Goal: Task Accomplishment & Management: Manage account settings

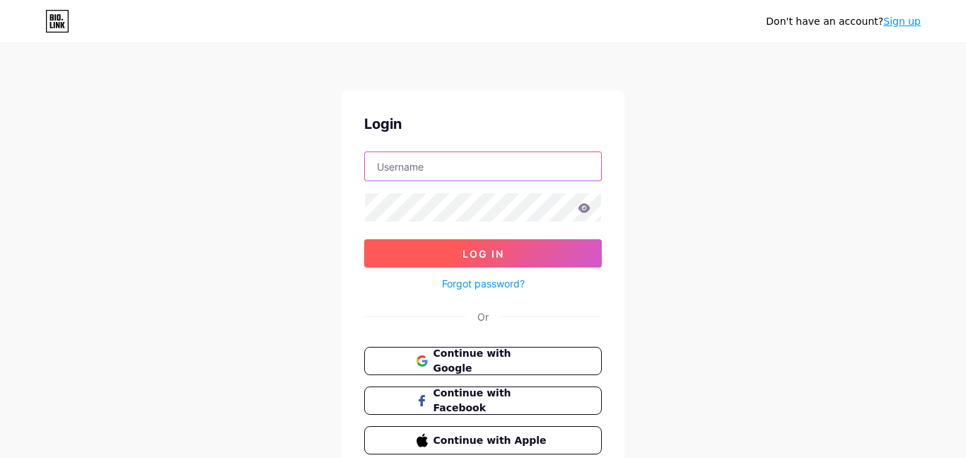
type input "[EMAIL_ADDRESS][DOMAIN_NAME]"
click at [549, 252] on button "Log In" at bounding box center [483, 253] width 238 height 28
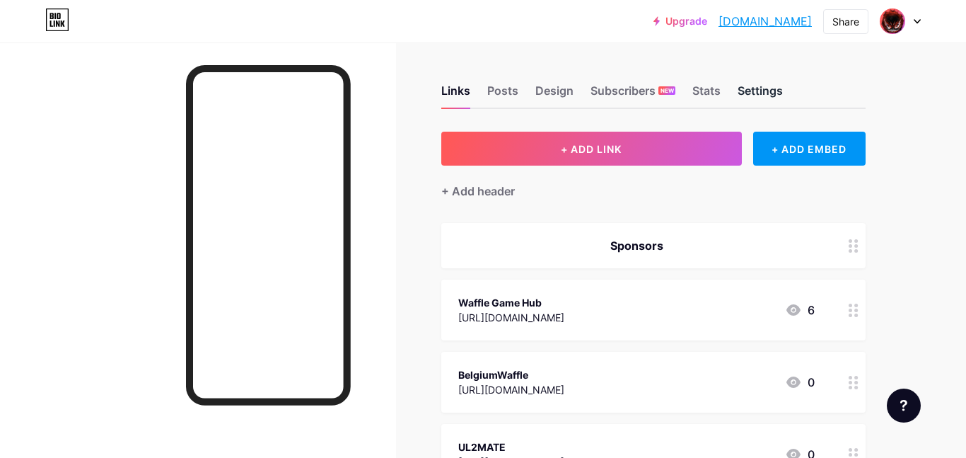
click at [745, 91] on div "Settings" at bounding box center [760, 94] width 45 height 25
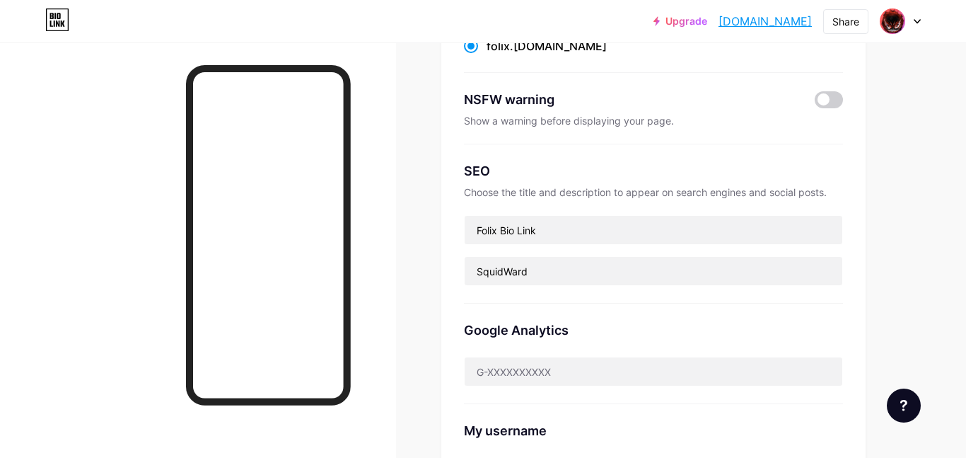
scroll to position [197, 0]
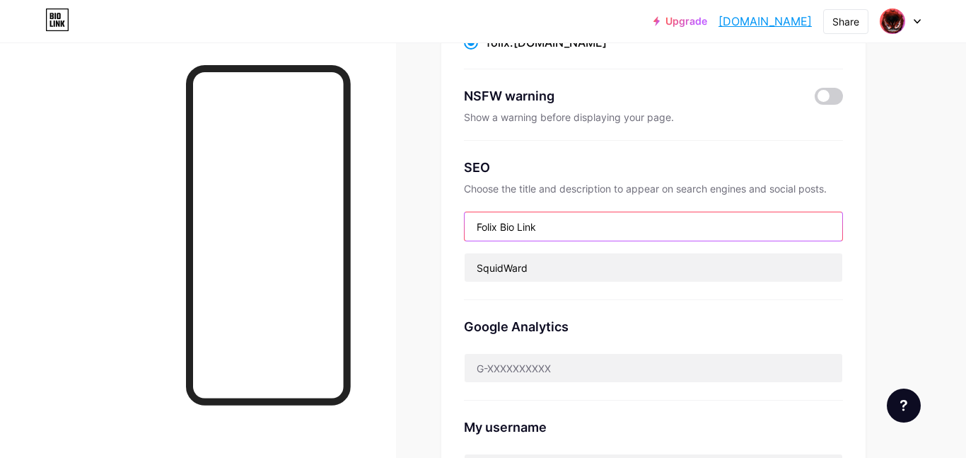
click at [581, 230] on input "Folix Bio Link" at bounding box center [654, 226] width 378 height 28
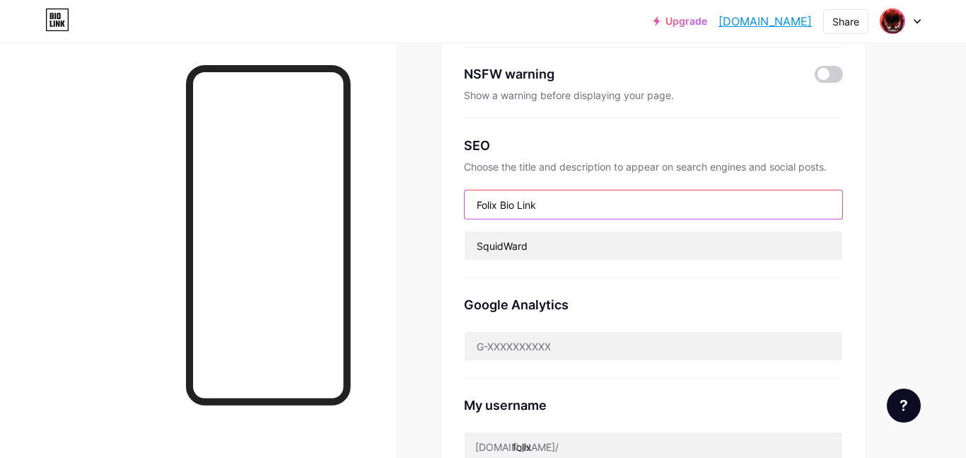
scroll to position [228, 0]
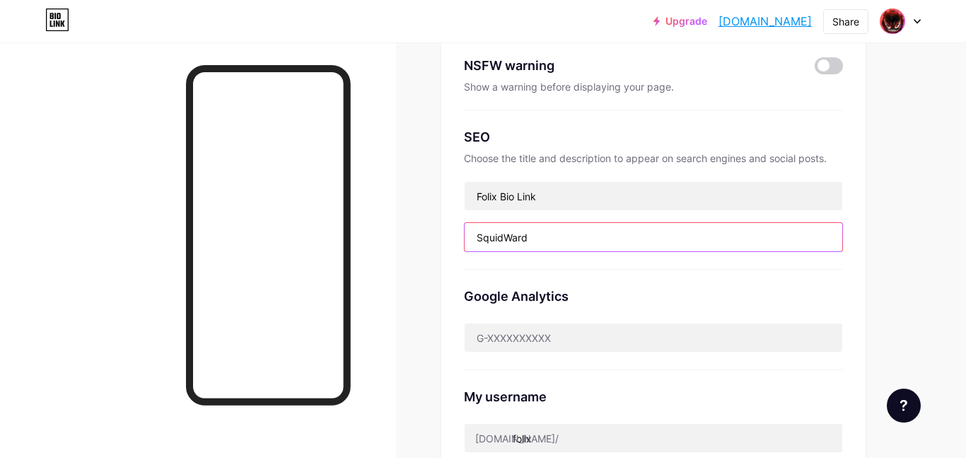
click at [578, 232] on input "SquidWard" at bounding box center [654, 237] width 378 height 28
type input "S"
type input "huh"
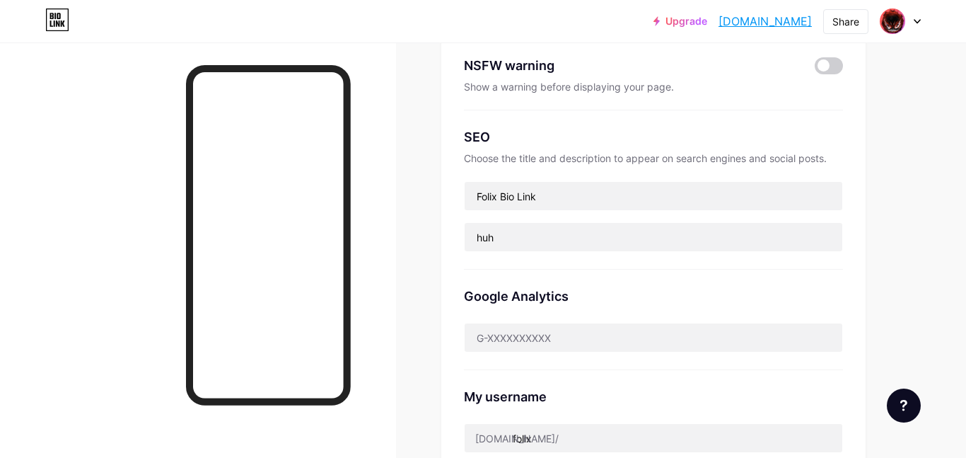
click at [422, 217] on div "Links Posts Design Subscribers NEW Stats Settings Preferred link This is an aes…" at bounding box center [462, 373] width 925 height 1116
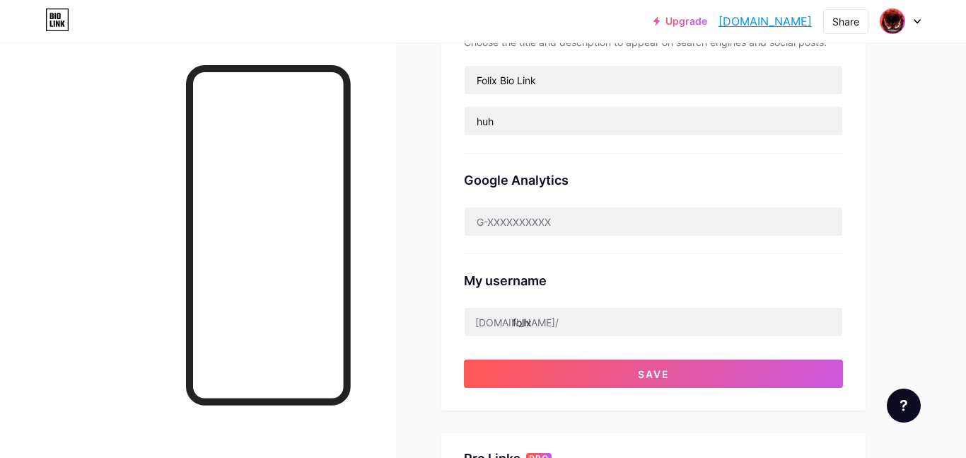
scroll to position [348, 0]
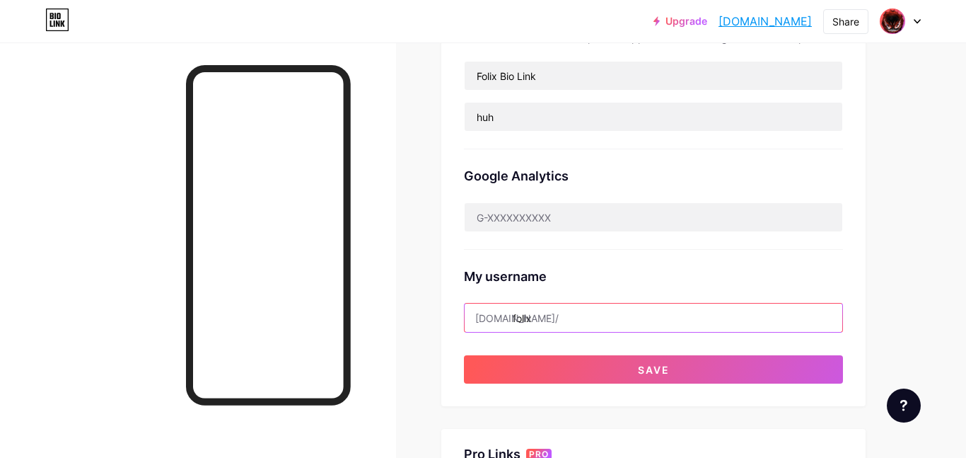
click at [547, 320] on input "folix" at bounding box center [654, 317] width 378 height 28
type input "f"
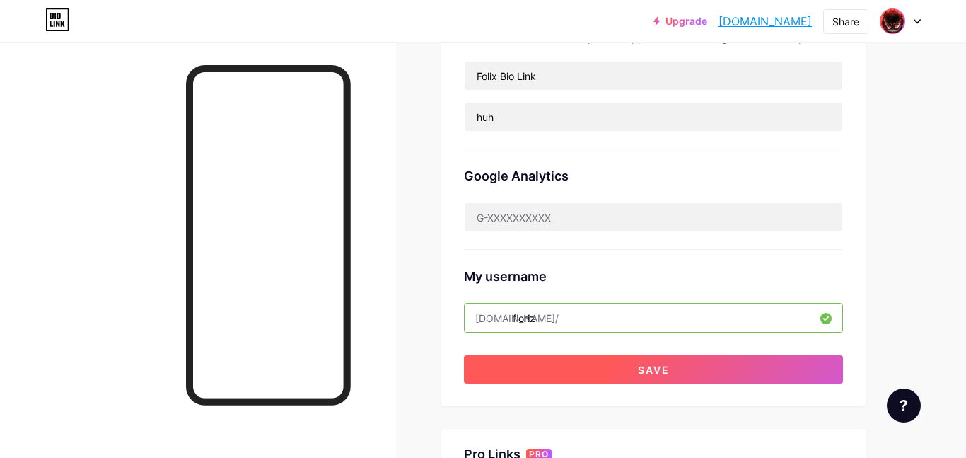
type input "floriz"
click at [489, 375] on button "Save" at bounding box center [653, 369] width 379 height 28
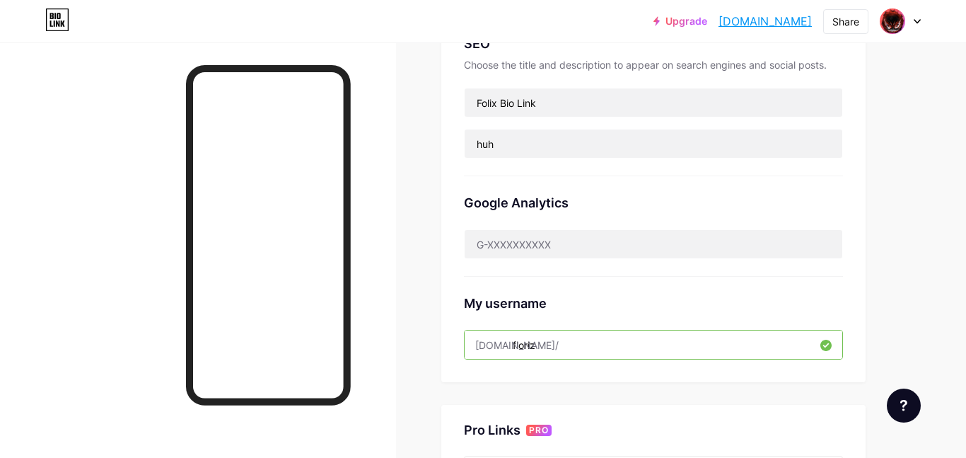
scroll to position [251, 0]
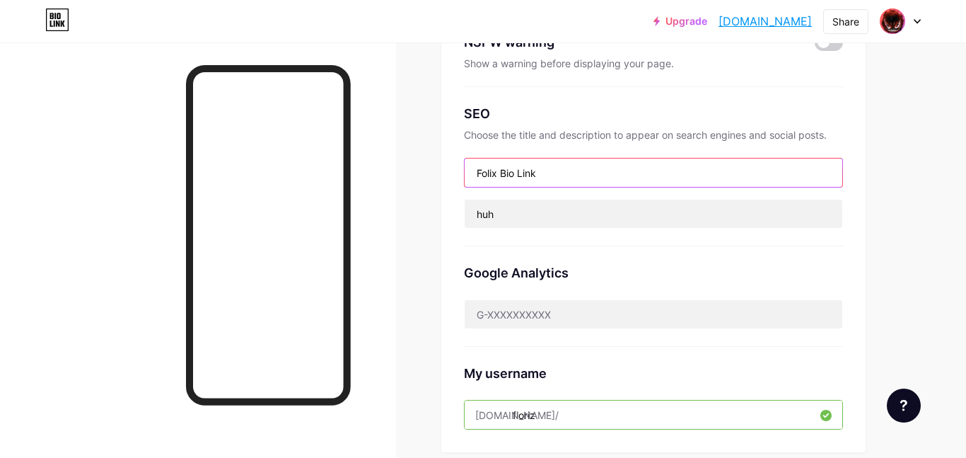
click at [498, 177] on input "Folix Bio Link" at bounding box center [654, 172] width 378 height 28
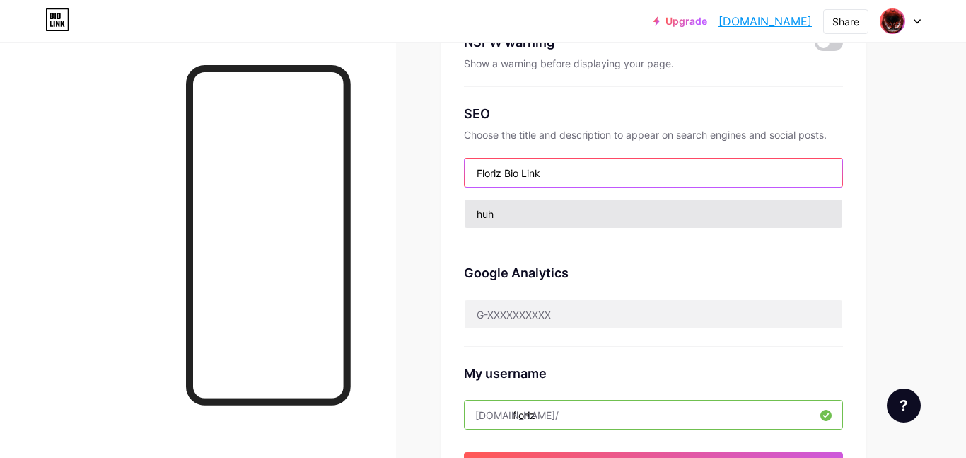
type input "Floriz Bio Link"
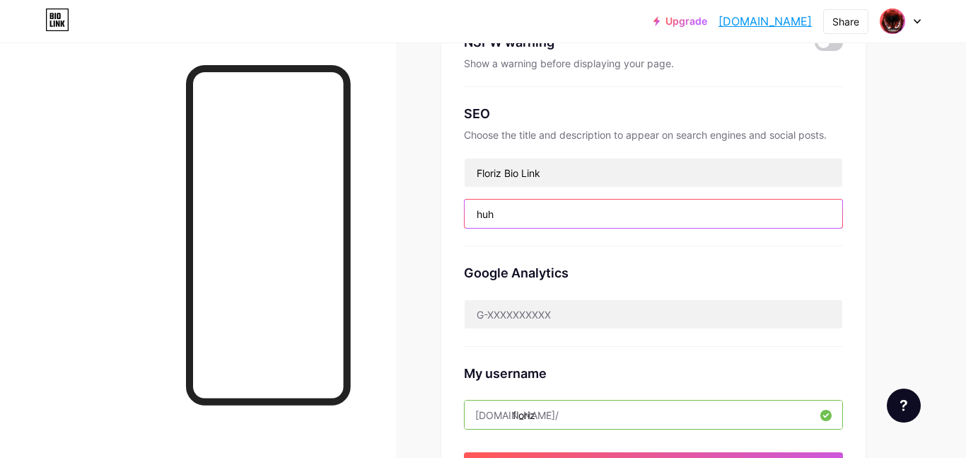
click at [521, 210] on input "huh" at bounding box center [654, 213] width 378 height 28
type input "h"
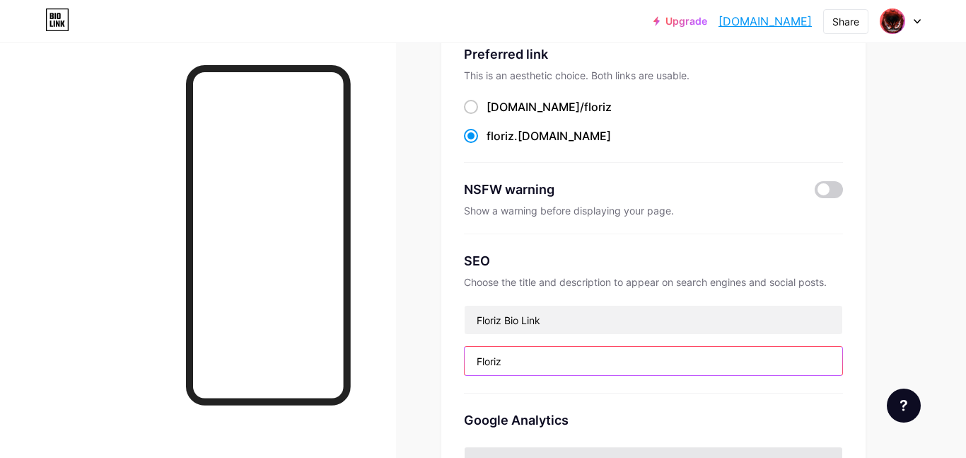
scroll to position [86, 0]
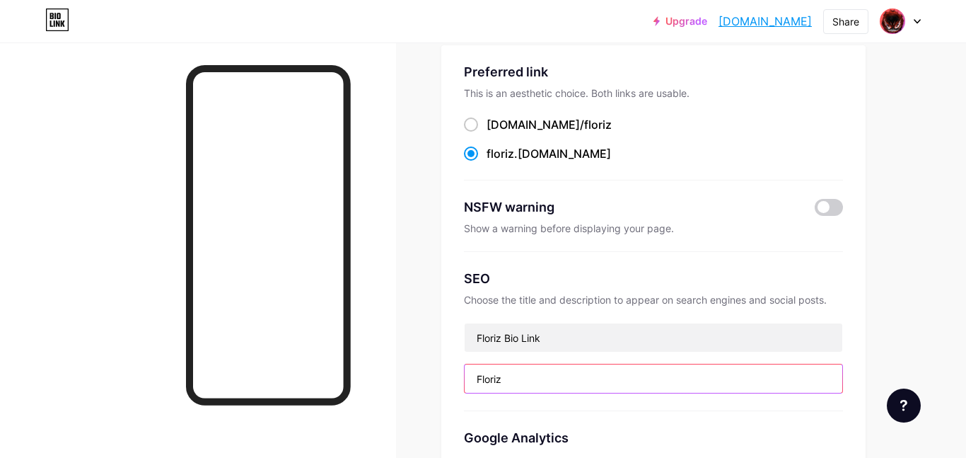
type input "Floriz"
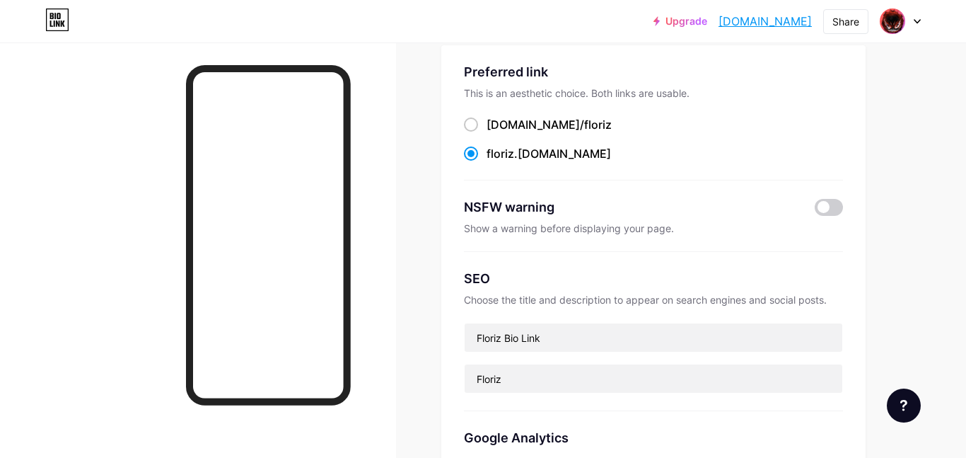
click at [522, 150] on div "floriz .[DOMAIN_NAME]" at bounding box center [549, 153] width 124 height 17
click at [496, 162] on input "floriz .[DOMAIN_NAME]" at bounding box center [491, 166] width 9 height 9
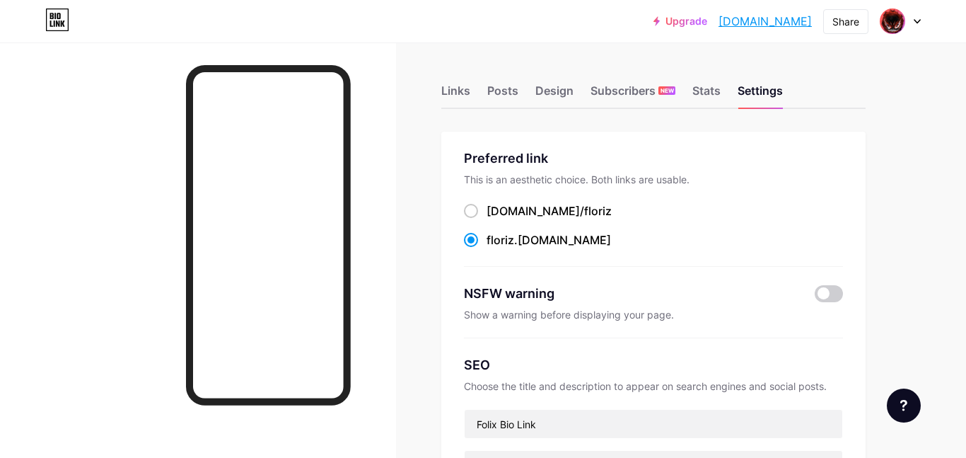
click at [471, 85] on div "Links Posts Design Subscribers NEW Stats Settings" at bounding box center [653, 83] width 424 height 49
click at [469, 86] on div "Links" at bounding box center [455, 94] width 29 height 25
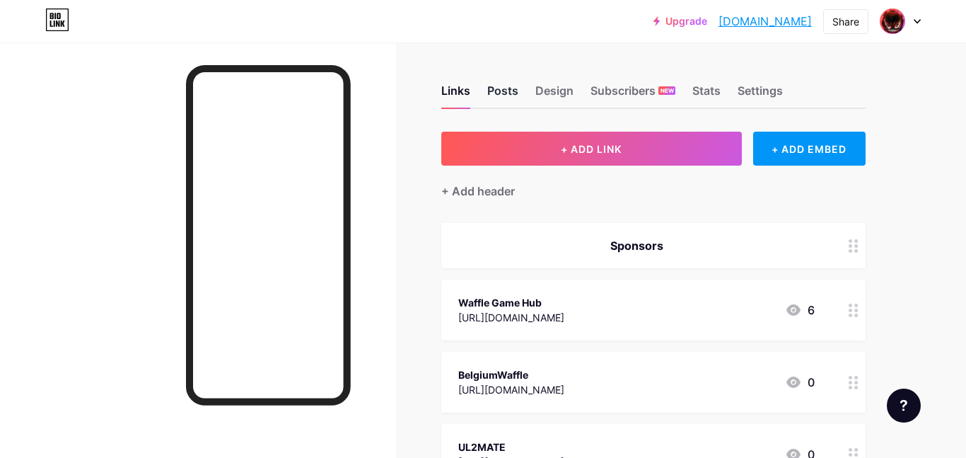
click at [506, 82] on div "Posts" at bounding box center [502, 94] width 31 height 25
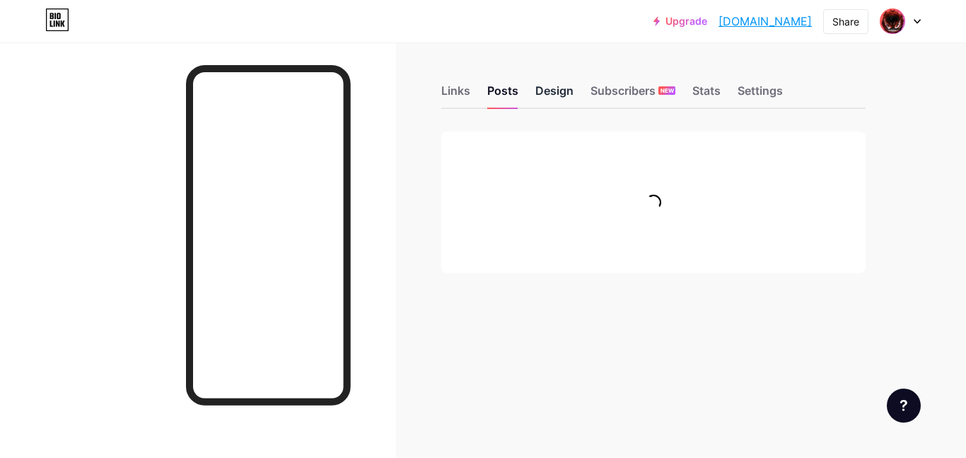
click at [548, 91] on div "Design" at bounding box center [554, 94] width 38 height 25
click at [748, 90] on div "Settings" at bounding box center [760, 94] width 45 height 25
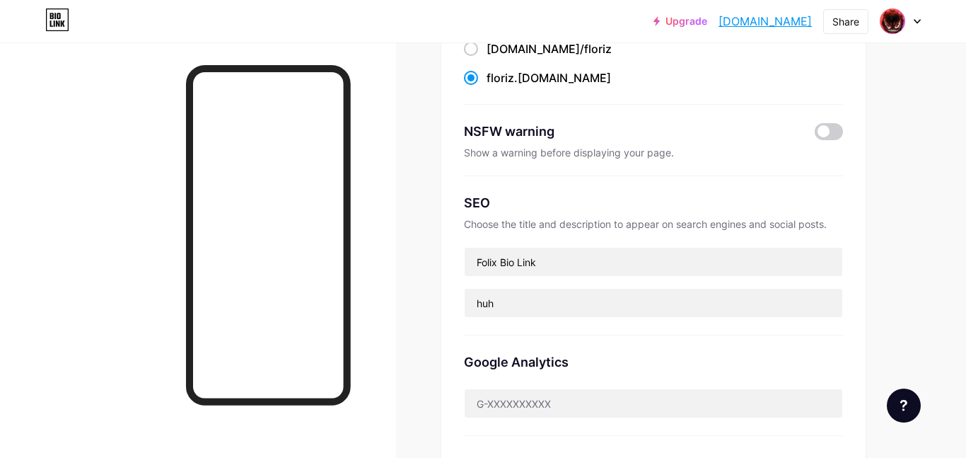
scroll to position [168, 0]
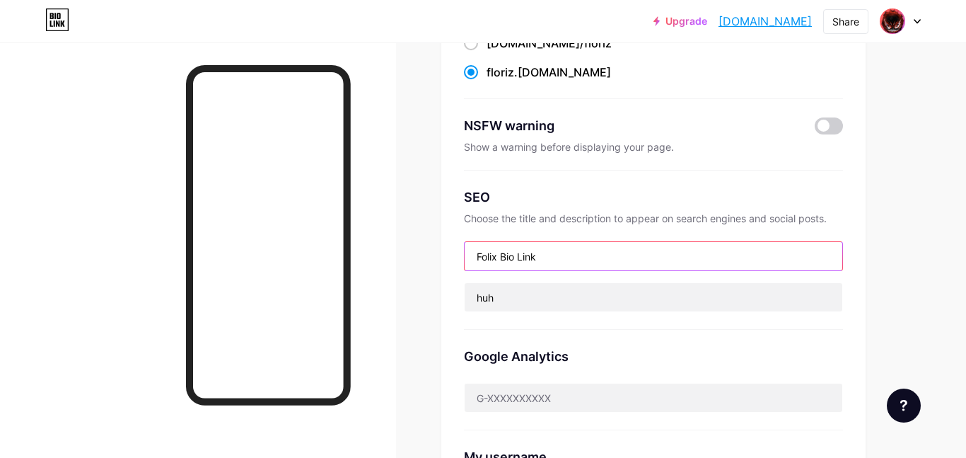
click at [499, 261] on input "Folix Bio Link" at bounding box center [654, 256] width 378 height 28
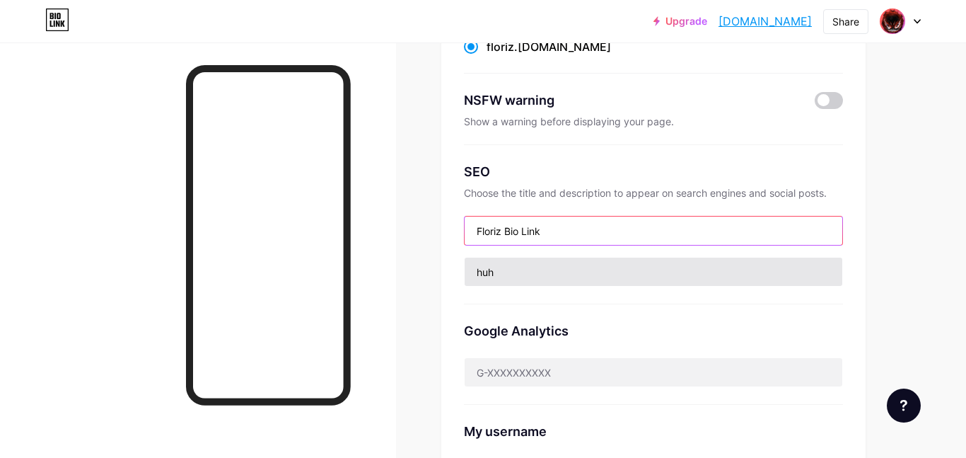
type input "Floriz Bio Link"
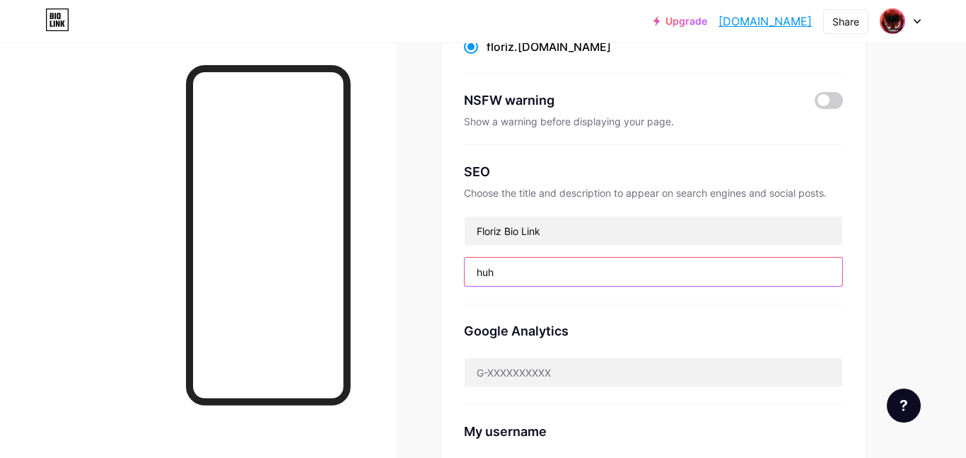
click at [527, 267] on input "huh" at bounding box center [654, 271] width 378 height 28
type input "h"
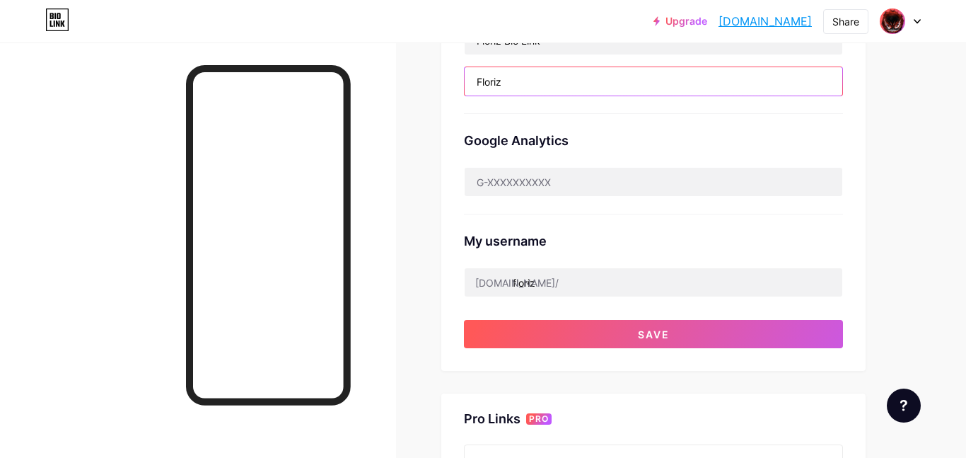
scroll to position [395, 0]
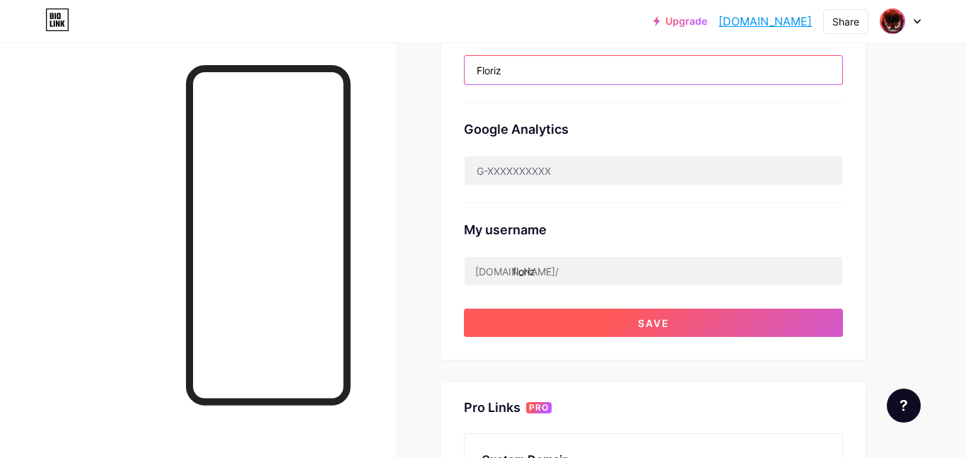
type input "Floriz"
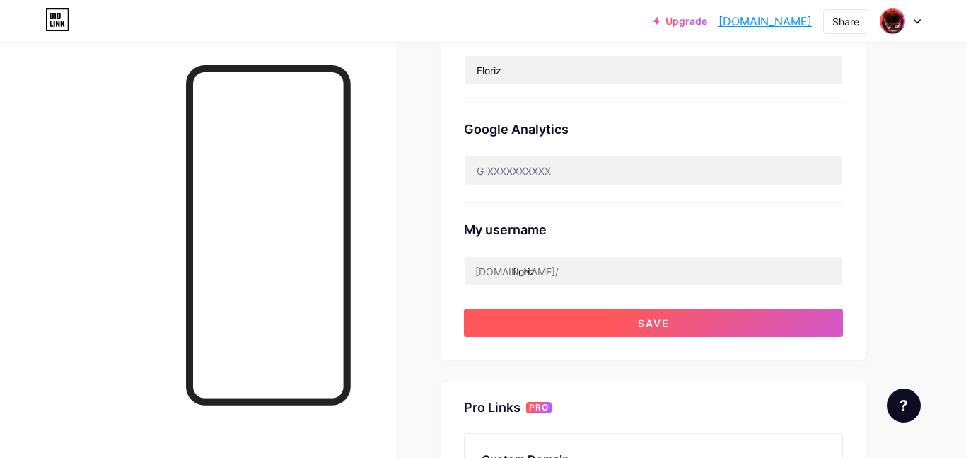
click at [578, 319] on button "Save" at bounding box center [653, 322] width 379 height 28
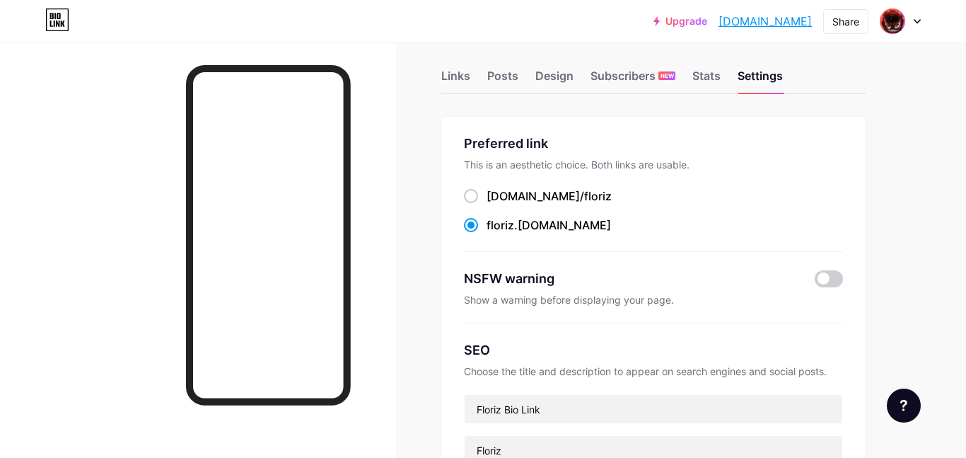
scroll to position [0, 0]
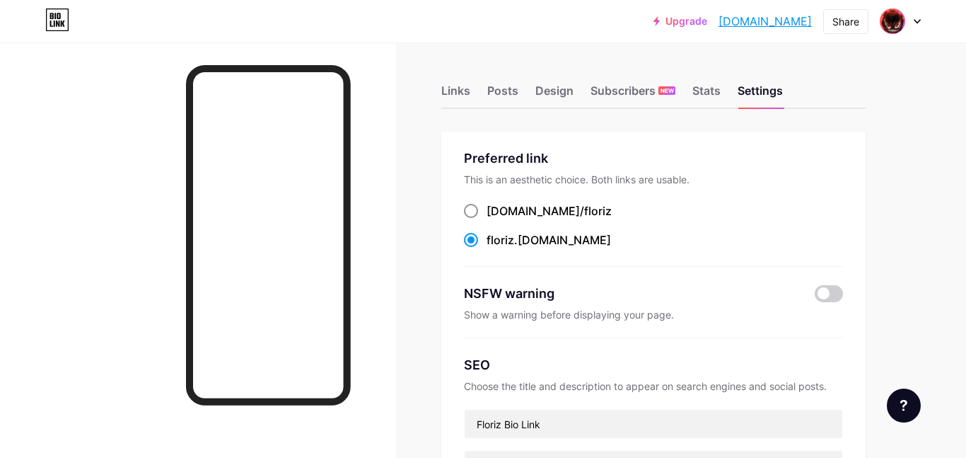
click at [584, 209] on span "floriz" at bounding box center [598, 211] width 28 height 14
click at [496, 219] on input "[DOMAIN_NAME]/ floriz" at bounding box center [491, 223] width 9 height 9
radio input "true"
click at [532, 240] on div "floriz .[DOMAIN_NAME]" at bounding box center [549, 239] width 124 height 17
click at [496, 248] on input "floriz .[DOMAIN_NAME]" at bounding box center [491, 252] width 9 height 9
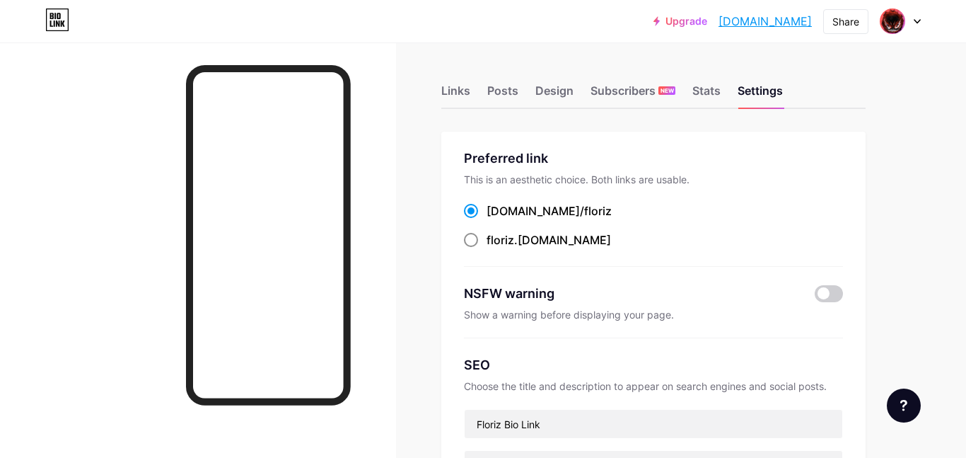
radio input "true"
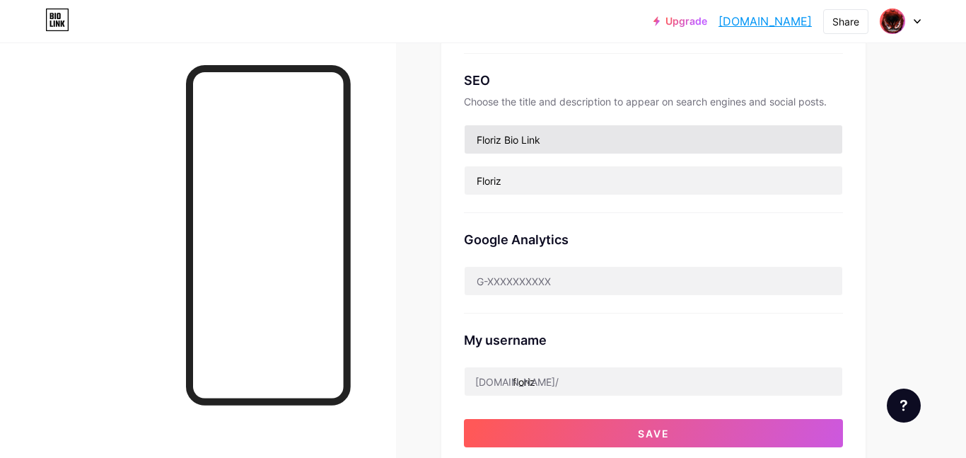
scroll to position [288, 0]
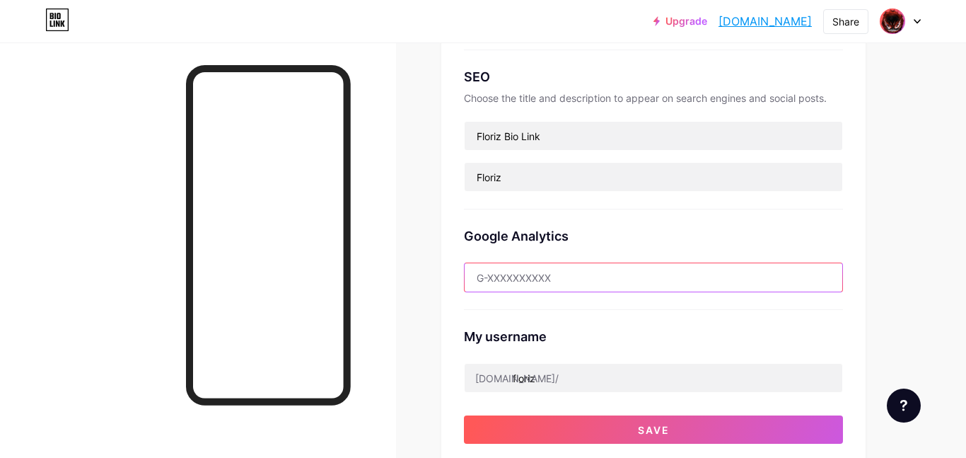
click at [653, 268] on input "text" at bounding box center [654, 277] width 378 height 28
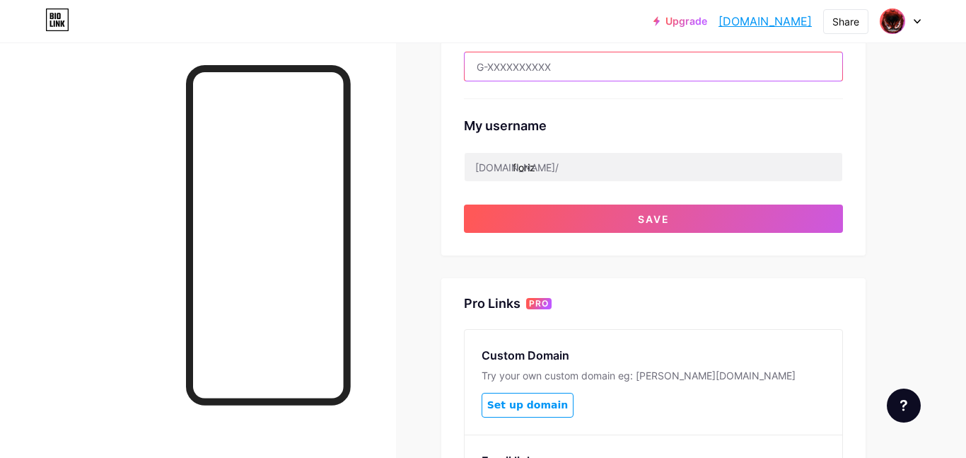
scroll to position [0, 0]
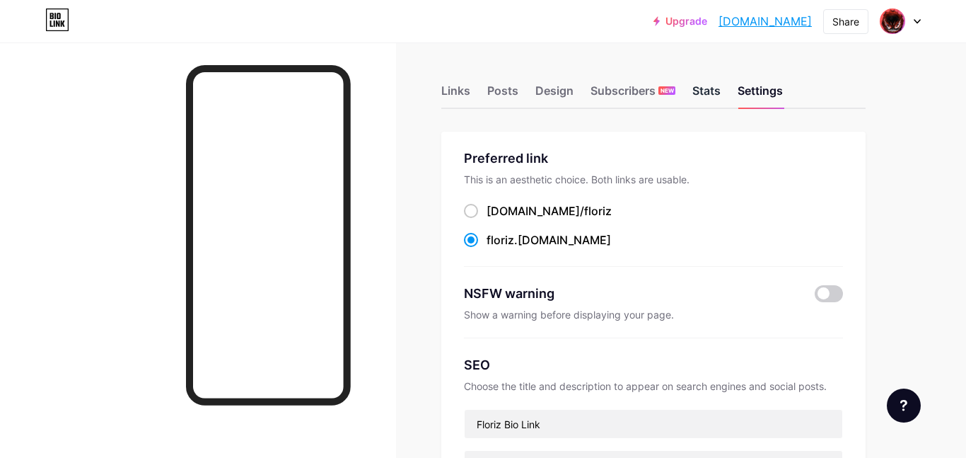
click at [714, 95] on div "Stats" at bounding box center [706, 94] width 28 height 25
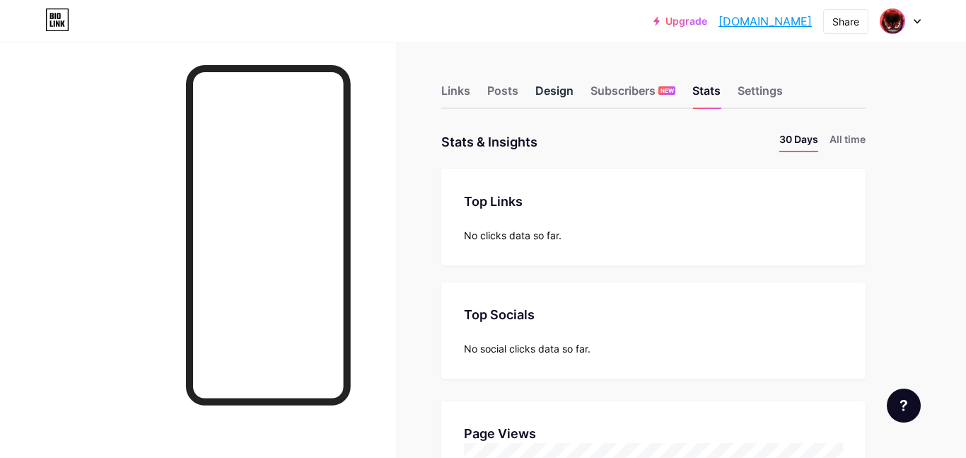
click at [565, 88] on div "Design" at bounding box center [554, 94] width 38 height 25
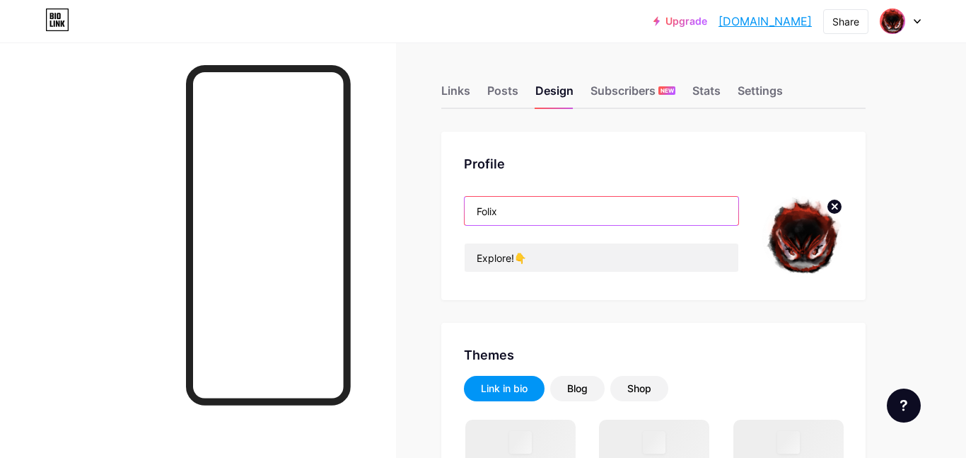
click at [551, 217] on input "Folix" at bounding box center [602, 211] width 274 height 28
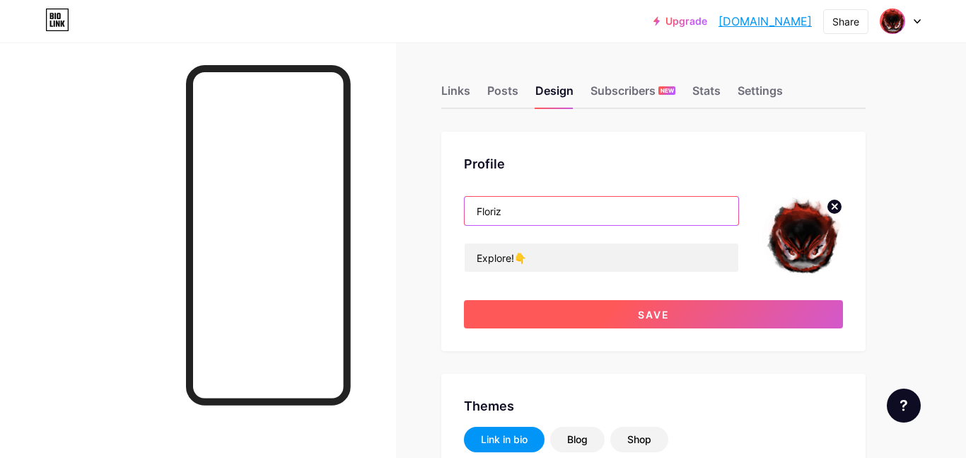
type input "Floriz"
click at [599, 313] on button "Save" at bounding box center [653, 314] width 379 height 28
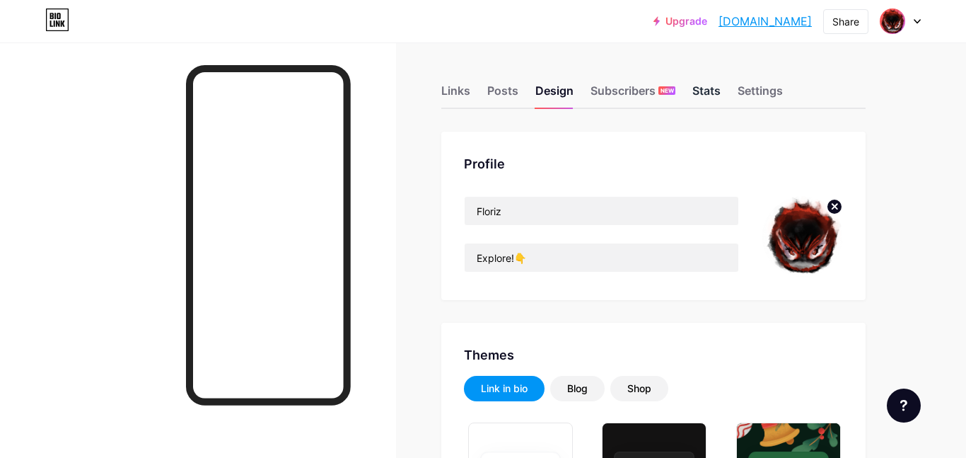
click at [707, 94] on div "Stats" at bounding box center [706, 94] width 28 height 25
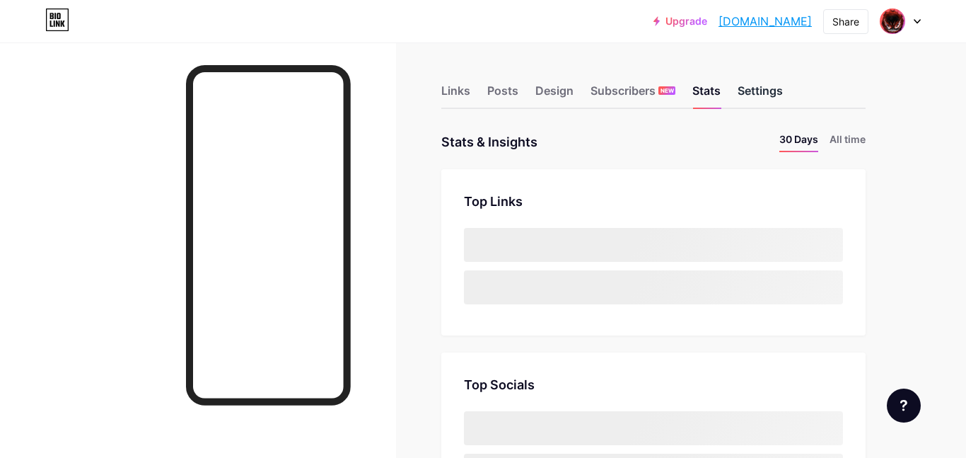
click at [766, 103] on div "Settings" at bounding box center [760, 94] width 45 height 25
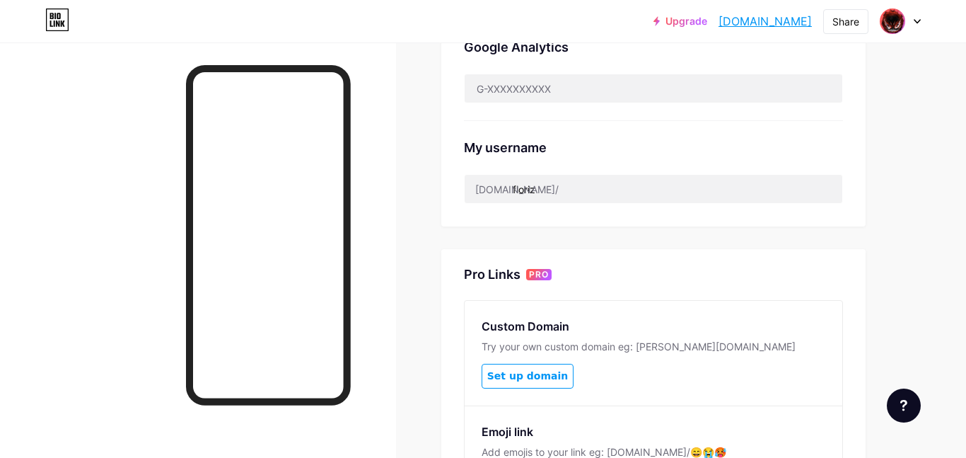
scroll to position [484, 0]
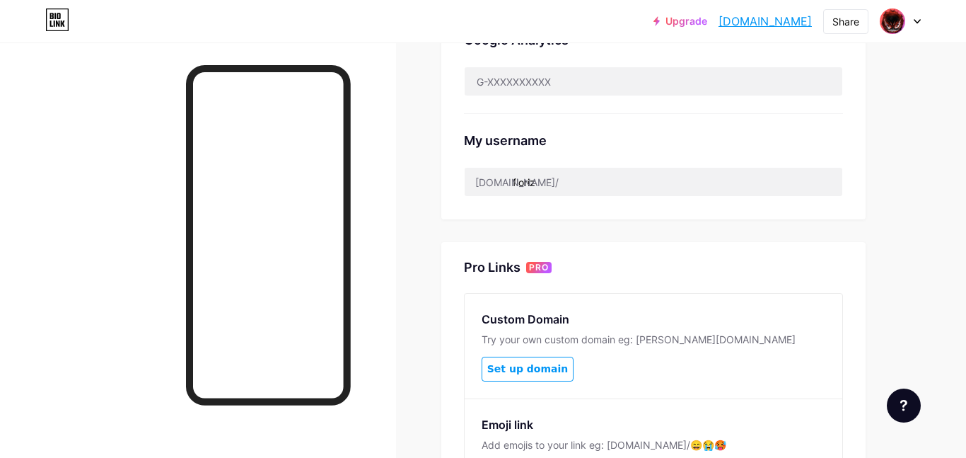
click at [475, 175] on div "[DOMAIN_NAME]/" at bounding box center [516, 182] width 83 height 15
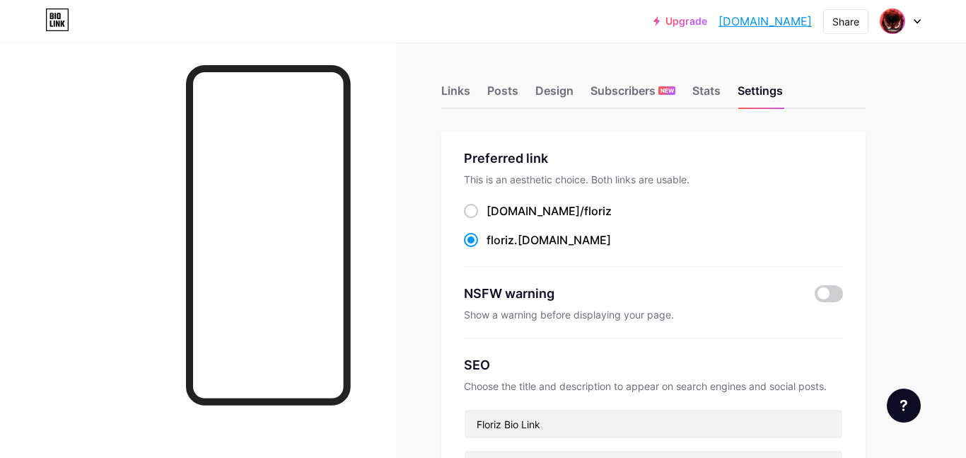
click at [482, 200] on div "Preferred link This is an aesthetic choice. Both links are usable. [DOMAIN_NAME…" at bounding box center [653, 207] width 379 height 118
click at [483, 209] on label "[DOMAIN_NAME]/ floriz" at bounding box center [538, 210] width 148 height 17
click at [487, 219] on input "[DOMAIN_NAME]/ floriz" at bounding box center [491, 223] width 9 height 9
radio input "true"
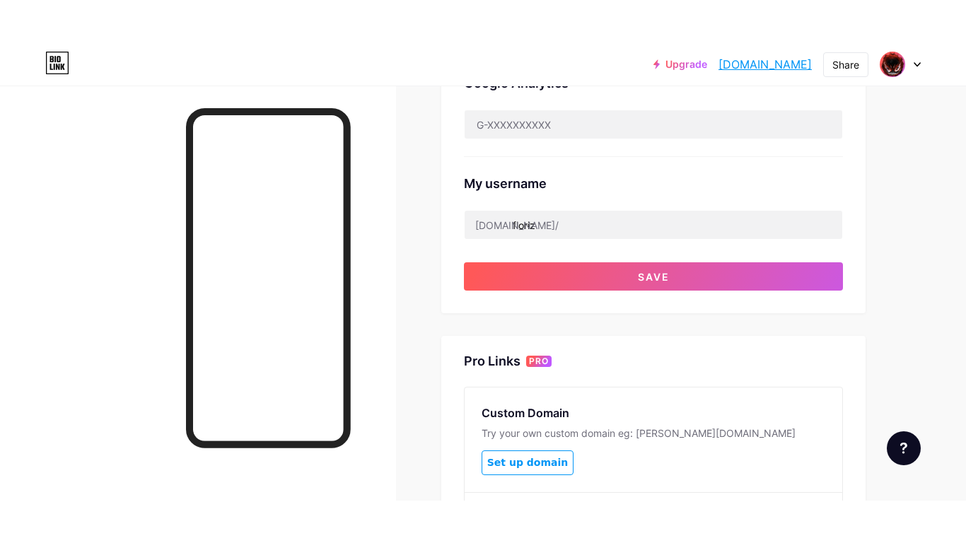
scroll to position [467, 0]
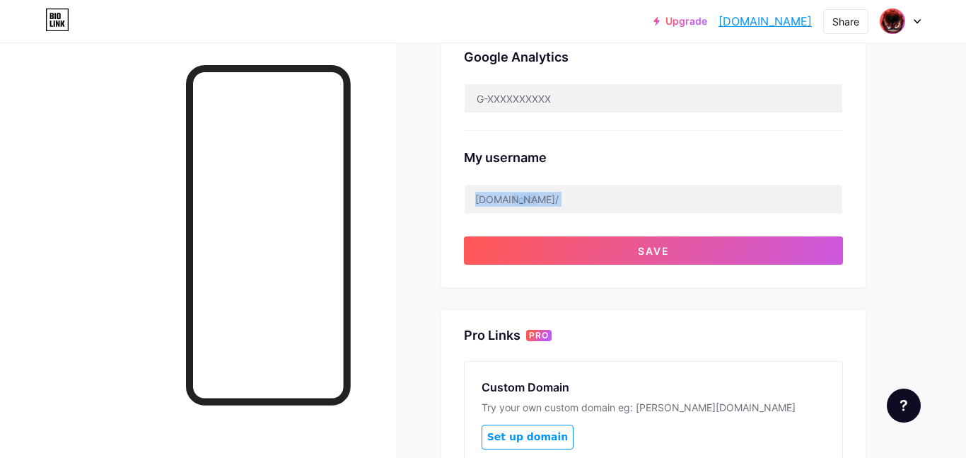
drag, startPoint x: 476, startPoint y: 200, endPoint x: 639, endPoint y: 219, distance: 164.4
click at [610, 177] on div "My username [DOMAIN_NAME]/ floriz" at bounding box center [653, 172] width 379 height 83
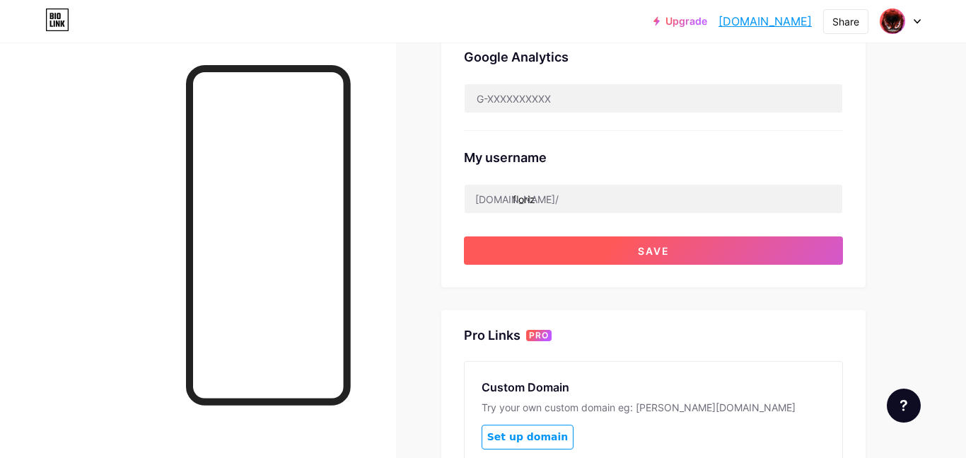
click at [552, 255] on button "Save" at bounding box center [653, 250] width 379 height 28
